Goal: Information Seeking & Learning: Learn about a topic

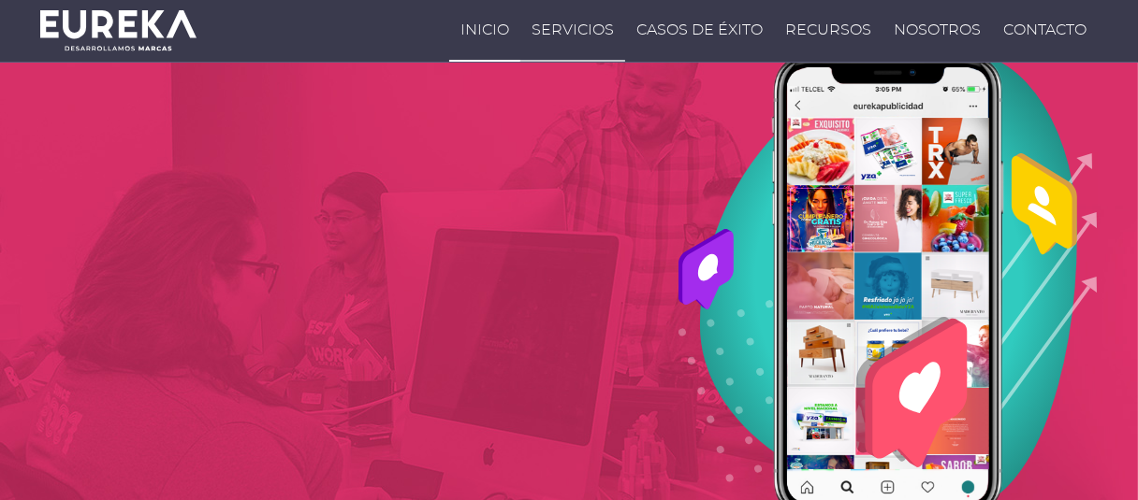
click at [520, 37] on link "Servicios" at bounding box center [572, 31] width 105 height 62
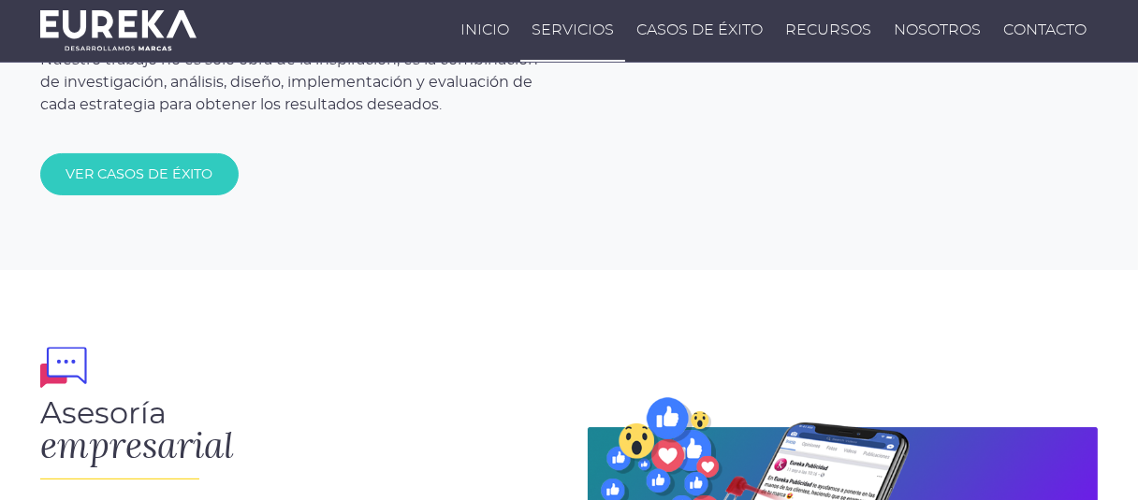
scroll to position [655, 0]
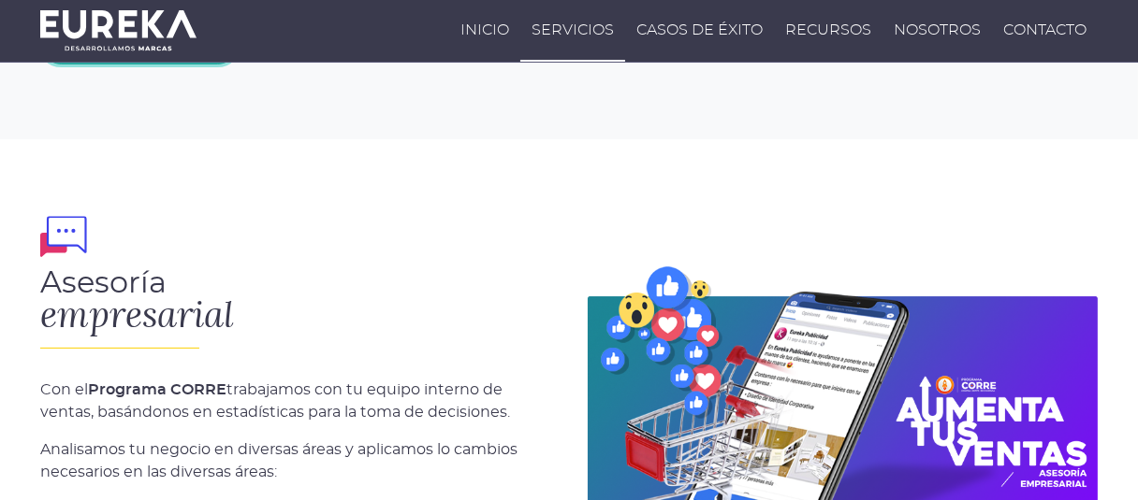
click at [215, 64] on link "Ver casos de éxito" at bounding box center [139, 42] width 198 height 41
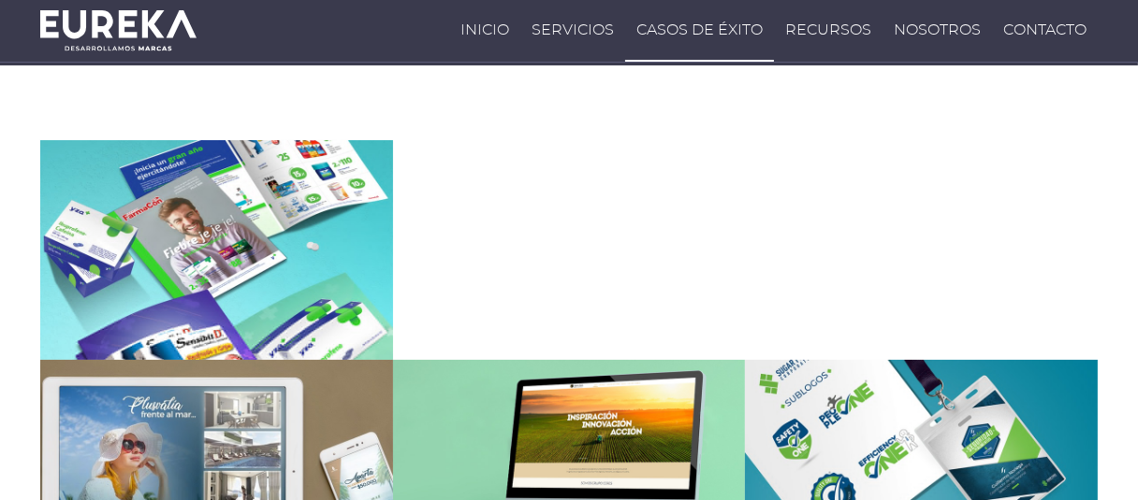
scroll to position [281, 0]
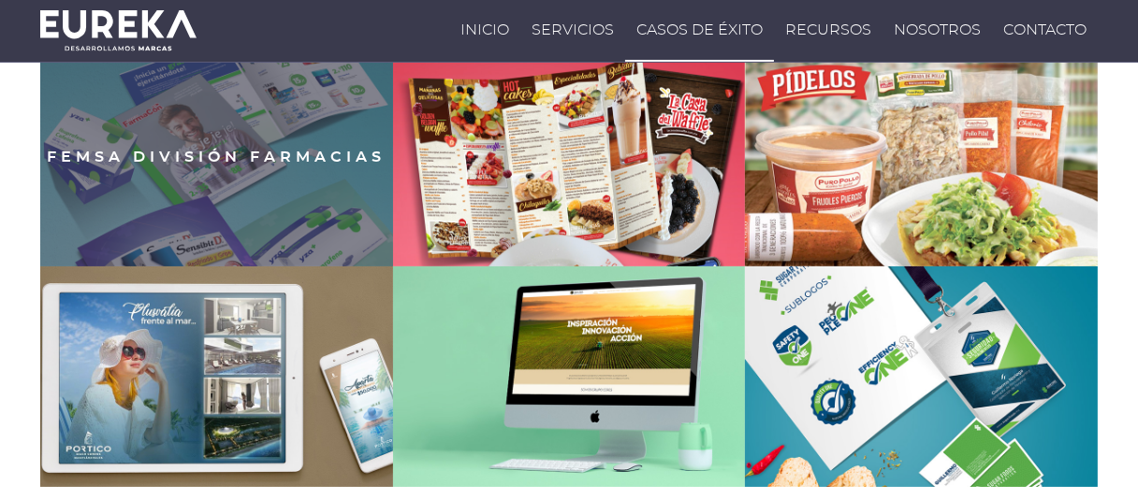
click at [267, 244] on div "FEMSA División Farmacias" at bounding box center [216, 157] width 353 height 220
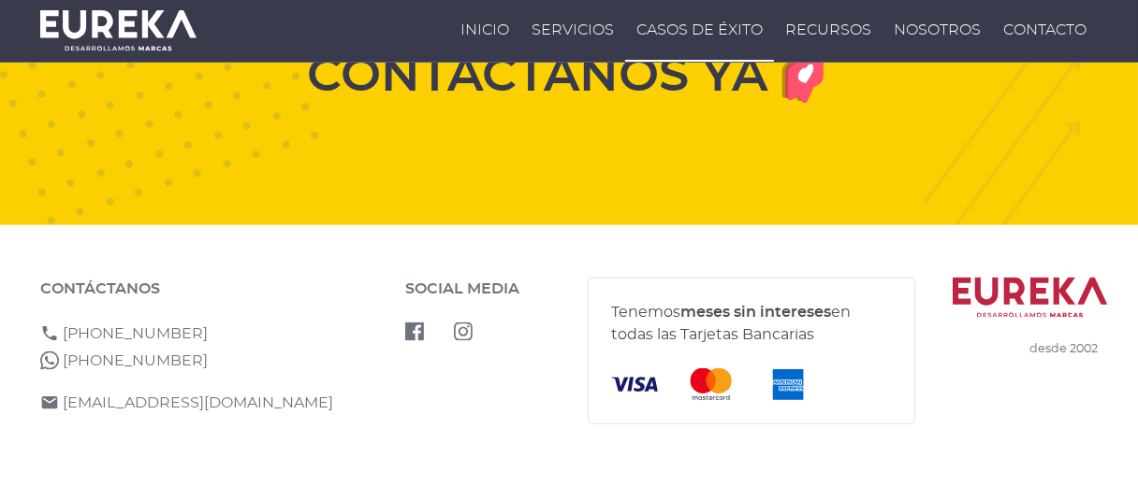
scroll to position [2810, 0]
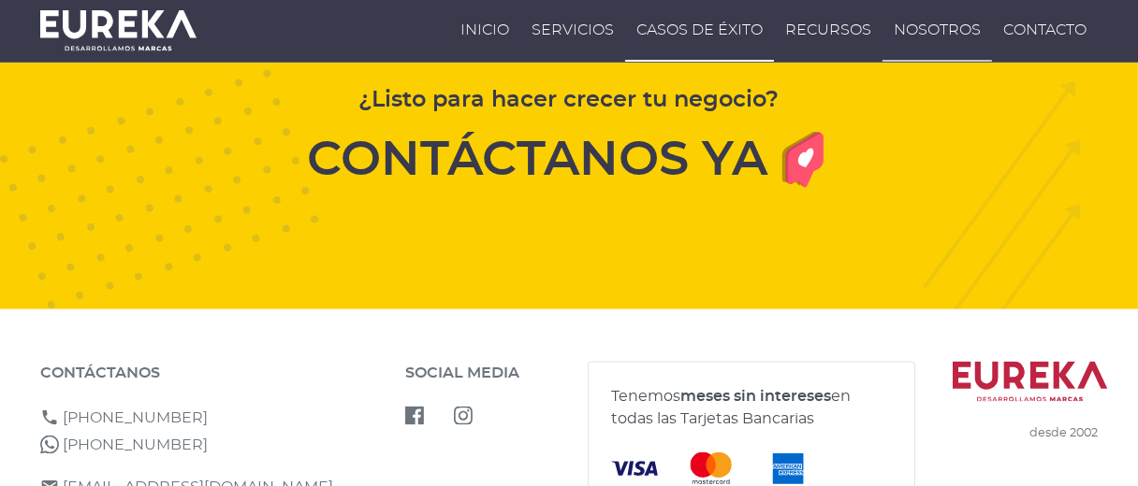
click at [882, 35] on link "Nosotros" at bounding box center [936, 31] width 109 height 62
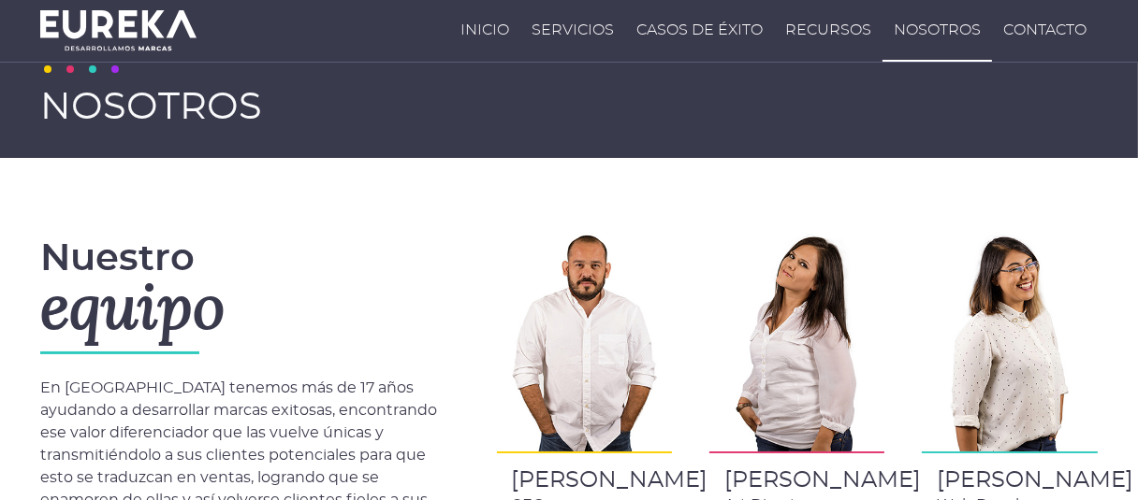
scroll to position [94, 0]
